Goal: Information Seeking & Learning: Learn about a topic

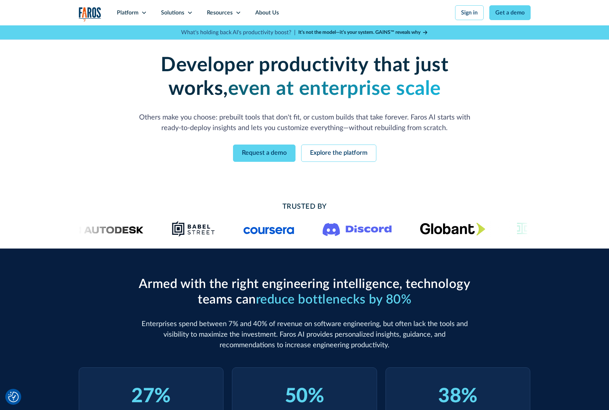
click at [143, 13] on icon at bounding box center [144, 13] width 6 height 6
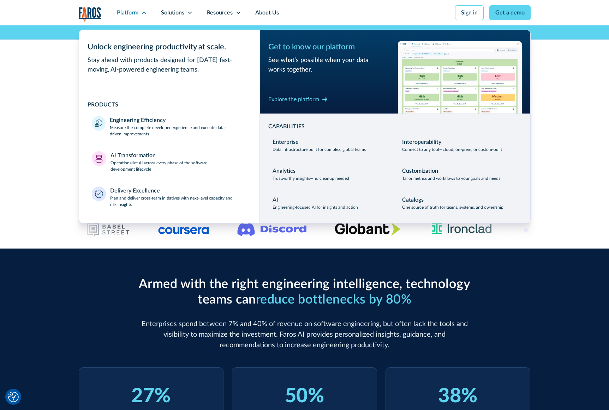
click at [431, 149] on p "Connect to any tool—cloud, on-prem, or custom-built" at bounding box center [452, 149] width 100 height 6
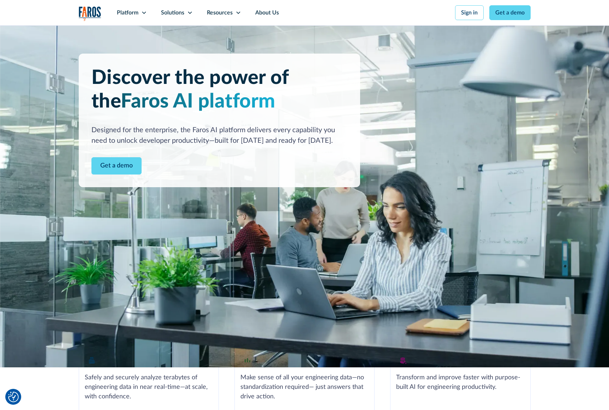
click at [212, 11] on div "Resources" at bounding box center [220, 12] width 26 height 8
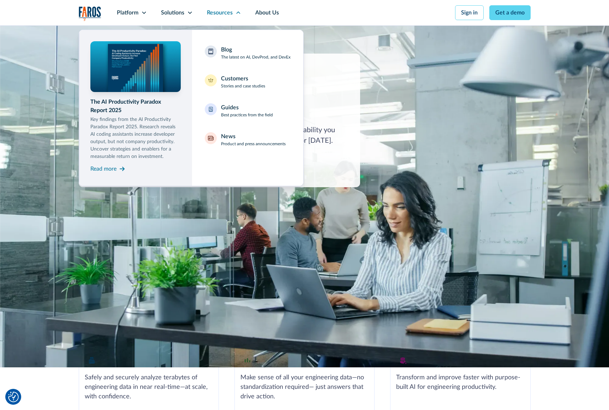
click at [138, 11] on div "Platform" at bounding box center [132, 12] width 44 height 25
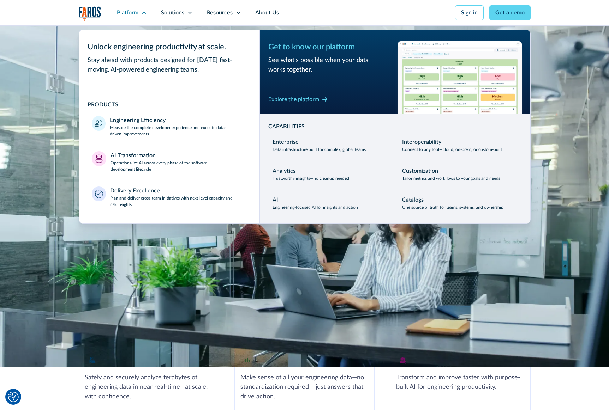
click at [180, 12] on div "Solutions" at bounding box center [172, 12] width 23 height 8
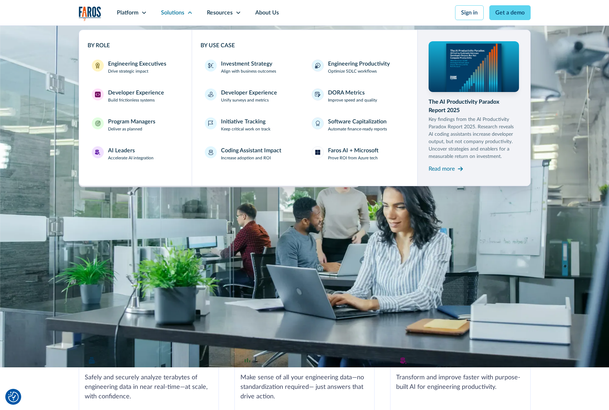
click at [346, 153] on div "Faros AI + Microsoft" at bounding box center [353, 150] width 50 height 8
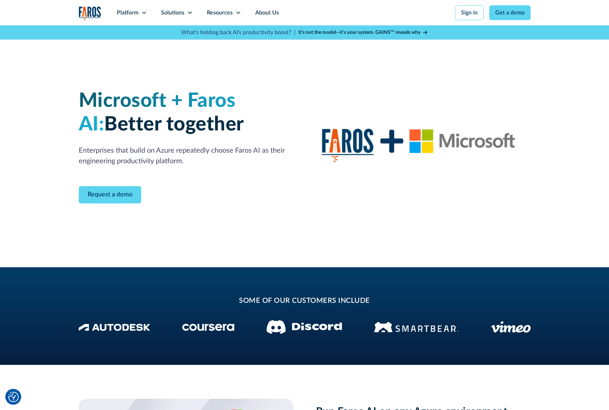
click at [136, 12] on div "Platform" at bounding box center [128, 12] width 22 height 8
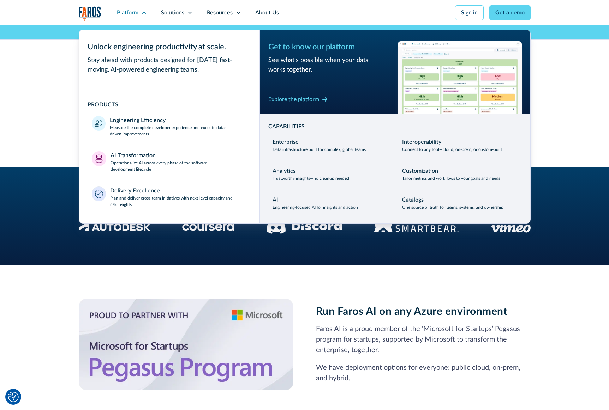
scroll to position [106, 0]
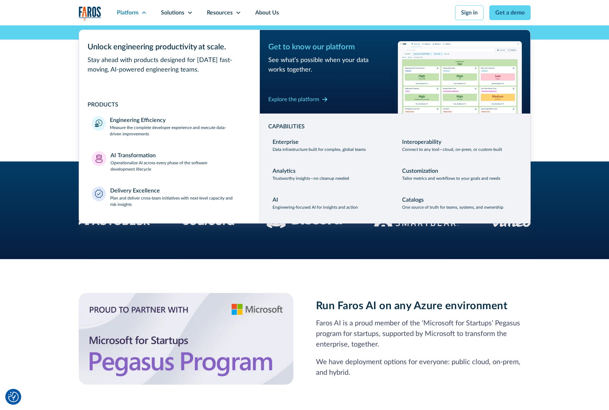
click at [392, 265] on div "Run Faros AI on any Azure environment Faros AI is a proud member of the ‘Micros…" at bounding box center [305, 338] width 452 height 159
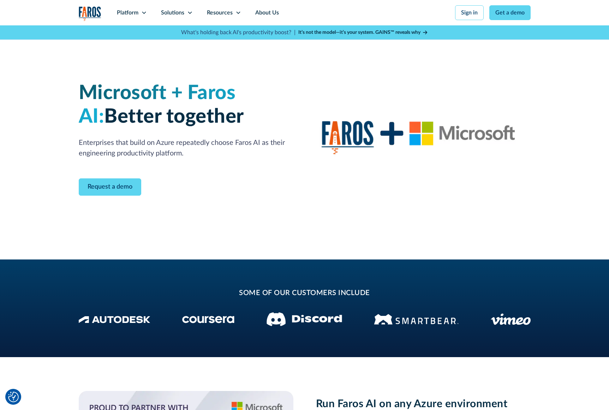
scroll to position [0, 0]
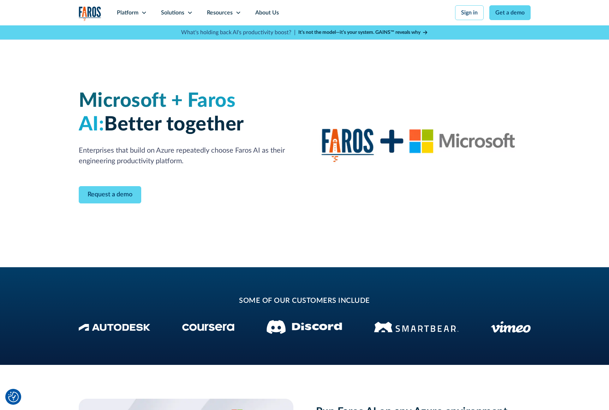
click at [138, 14] on div "Platform" at bounding box center [128, 12] width 22 height 8
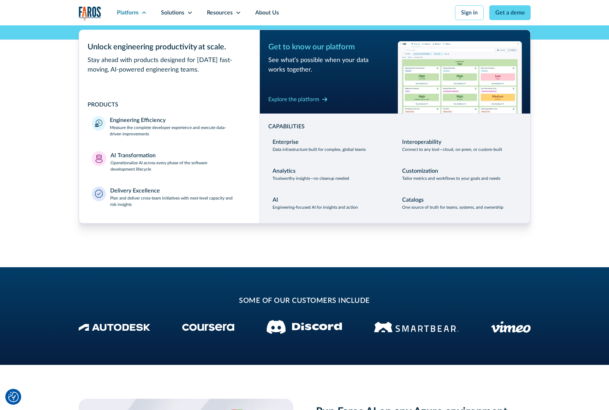
click at [309, 101] on div "Explore the platform" at bounding box center [293, 99] width 51 height 8
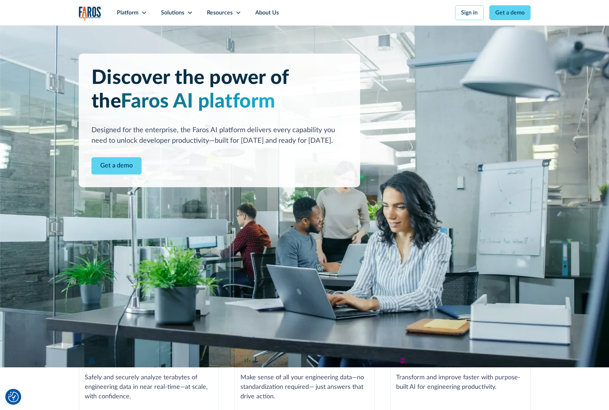
click at [135, 14] on div "Platform" at bounding box center [128, 12] width 22 height 8
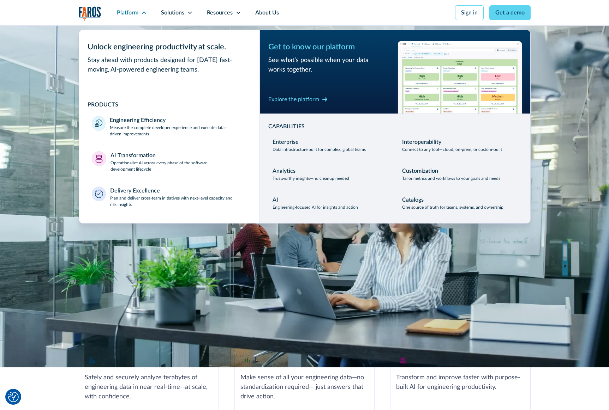
click at [186, 12] on div "Solutions" at bounding box center [177, 12] width 46 height 25
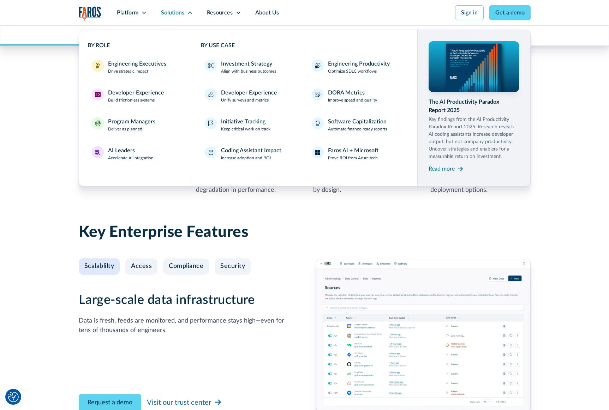
scroll to position [564, 0]
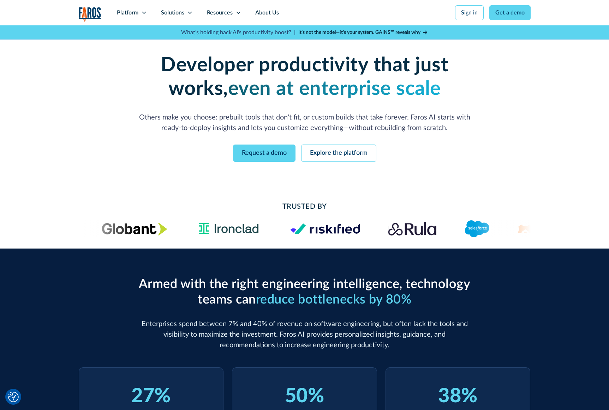
click at [76, 114] on div "Developer productivity that just works, even at enterprise scale Others make yo…" at bounding box center [304, 107] width 609 height 165
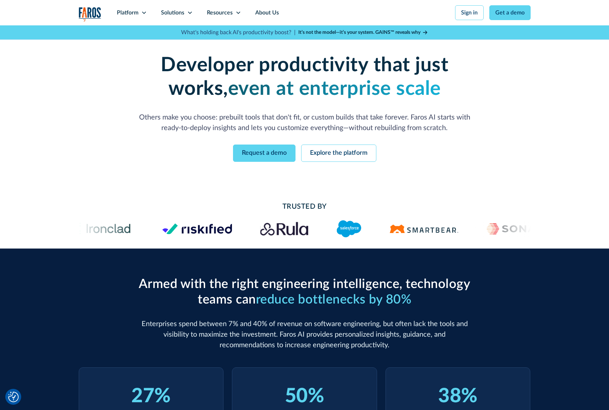
click at [578, 291] on div "Armed with the right engineering intelligence, technology teams can reduce bott…" at bounding box center [304, 383] width 609 height 268
